Goal: Information Seeking & Learning: Learn about a topic

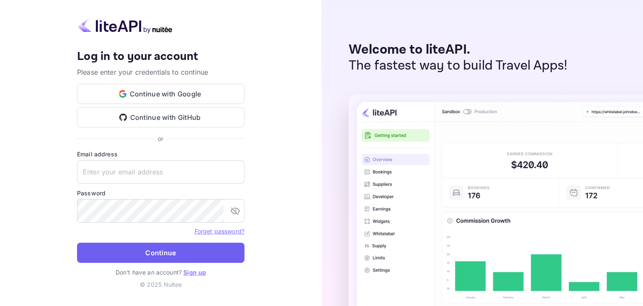
type input "[EMAIL_ADDRESS][DOMAIN_NAME]"
click at [145, 251] on button "Continue" at bounding box center [161, 253] width 168 height 20
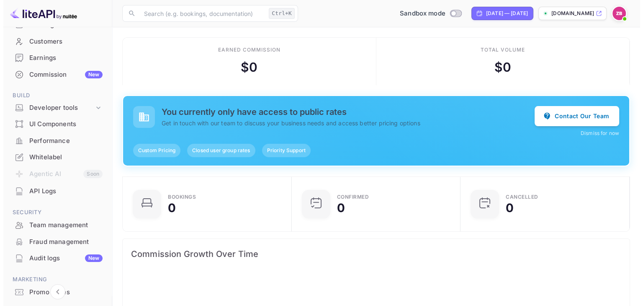
scroll to position [84, 0]
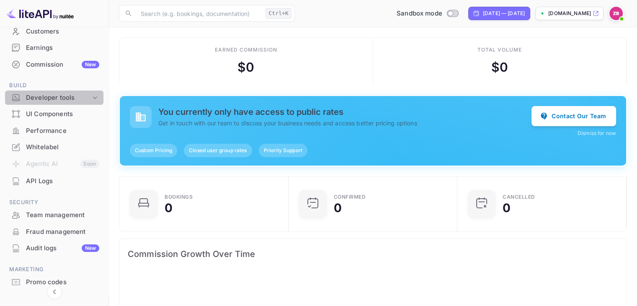
click at [72, 101] on div "Developer tools" at bounding box center [58, 98] width 65 height 10
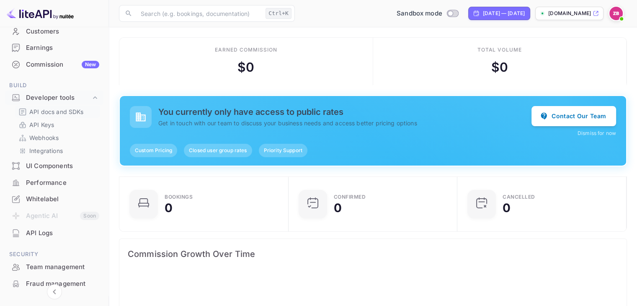
click at [52, 113] on p "API docs and SDKs" at bounding box center [56, 111] width 54 height 9
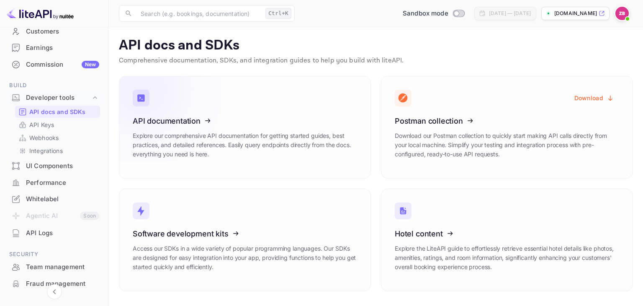
click at [178, 117] on icon at bounding box center [184, 119] width 130 height 86
click at [177, 121] on icon at bounding box center [184, 119] width 130 height 86
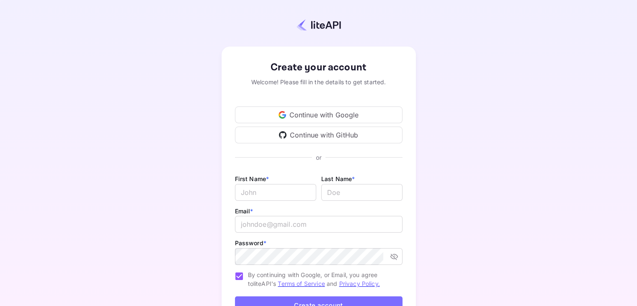
scroll to position [42, 0]
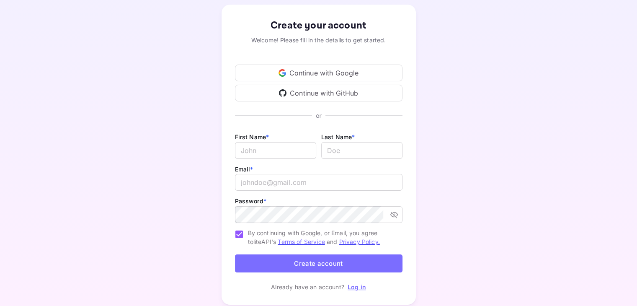
type input "[EMAIL_ADDRESS][DOMAIN_NAME]"
click at [332, 71] on div "Continue with Google" at bounding box center [319, 73] width 168 height 17
